Goal: Complete application form: Complete application form

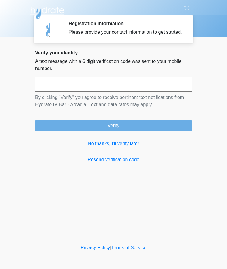
click at [159, 90] on input "text" at bounding box center [113, 84] width 157 height 15
click at [137, 147] on link "No thanks, I'll verify later" at bounding box center [113, 143] width 157 height 7
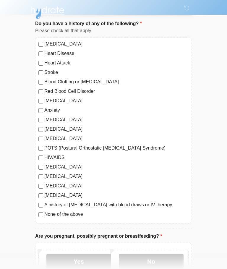
scroll to position [37, 0]
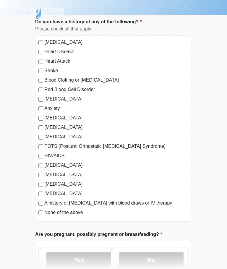
click at [160, 259] on label "No" at bounding box center [151, 259] width 65 height 15
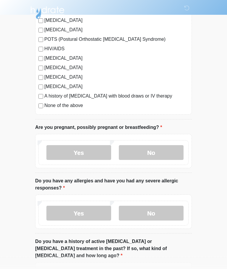
scroll to position [144, 0]
click at [176, 211] on label "No" at bounding box center [151, 213] width 65 height 15
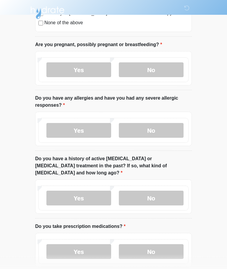
scroll to position [227, 0]
click at [165, 190] on label "No" at bounding box center [151, 197] width 65 height 15
click at [171, 244] on label "No" at bounding box center [151, 251] width 65 height 15
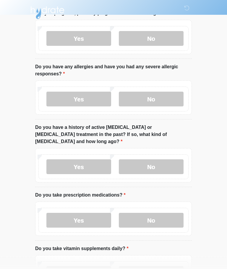
scroll to position [303, 0]
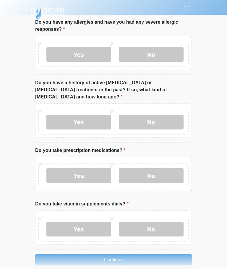
click at [99, 221] on label "Yes" at bounding box center [78, 228] width 65 height 15
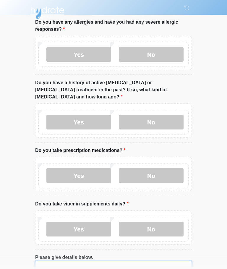
click at [142, 267] on textarea "Please give details below." at bounding box center [113, 273] width 157 height 25
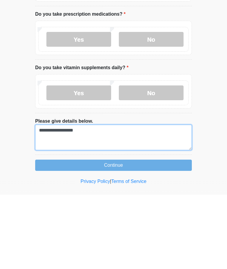
type textarea "**********"
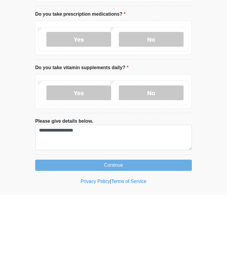
click at [141, 234] on button "Continue" at bounding box center [113, 239] width 157 height 11
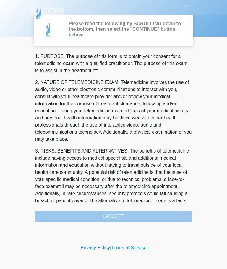
scroll to position [0, 0]
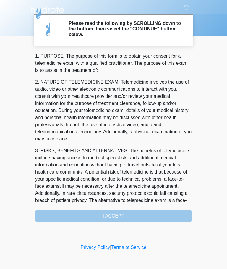
click at [139, 215] on div "1. PURPOSE. The purpose of this form is to obtain your consent for a telemedici…" at bounding box center [113, 137] width 157 height 169
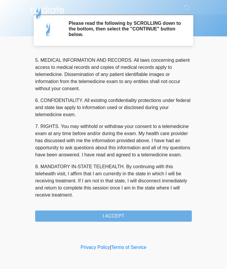
scroll to position [192, 0]
click at [152, 215] on button "I ACCEPT" at bounding box center [113, 216] width 157 height 11
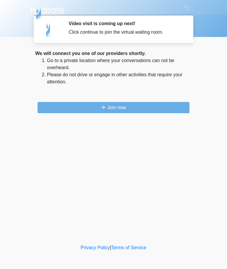
click at [128, 106] on button "Join now" at bounding box center [114, 107] width 152 height 11
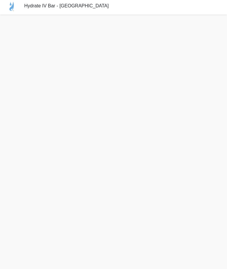
scroll to position [19, 0]
